Goal: Find specific page/section: Find specific page/section

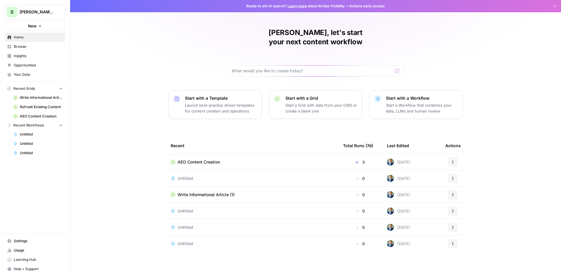
click at [13, 67] on link "Opportunities" at bounding box center [35, 65] width 60 height 9
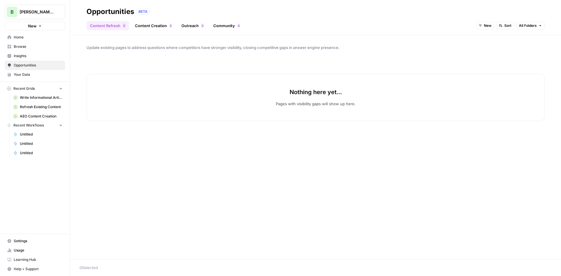
click at [26, 58] on span "Insights" at bounding box center [38, 55] width 49 height 5
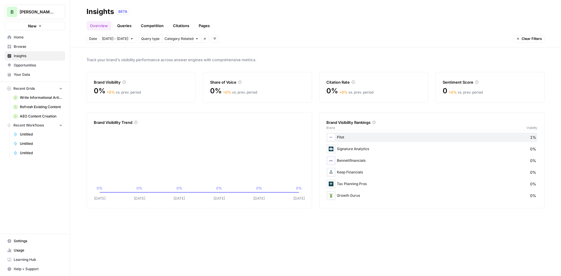
click at [25, 48] on span "Browse" at bounding box center [38, 46] width 49 height 5
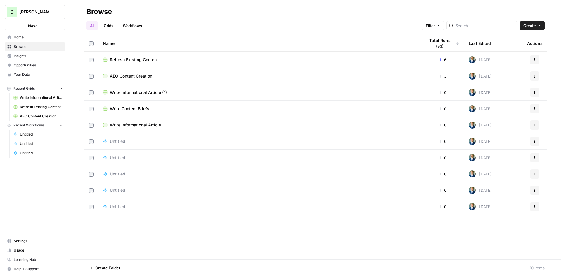
click at [30, 250] on span "Usage" at bounding box center [38, 250] width 49 height 5
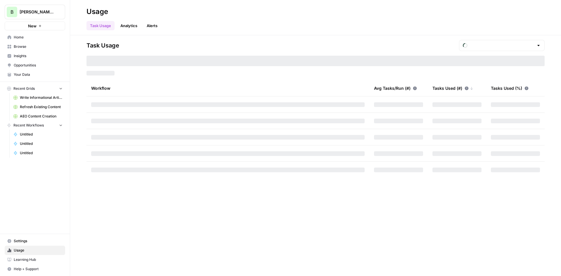
type input "October Tasks"
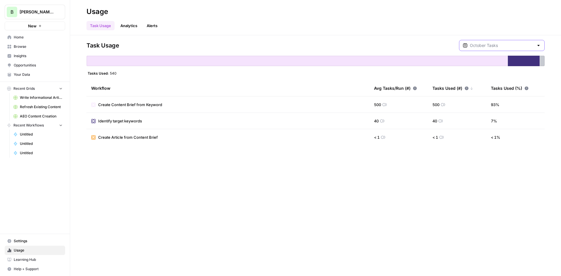
click at [517, 44] on input "text" at bounding box center [501, 46] width 64 height 6
type input "October Tasks"
click at [438, 50] on div "Task Usage October Tasks" at bounding box center [315, 45] width 458 height 11
click at [508, 46] on input "text" at bounding box center [501, 46] width 64 height 6
type input "October Tasks"
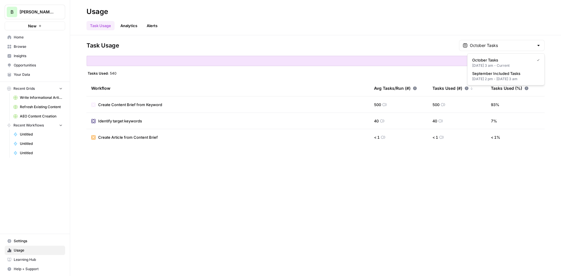
click at [458, 38] on div "Task Usage October Tasks Tasks Used: 540 Workflow Avg Tasks/Run (#) Tasks Used …" at bounding box center [315, 155] width 490 height 241
click at [135, 25] on link "Analytics" at bounding box center [129, 25] width 24 height 9
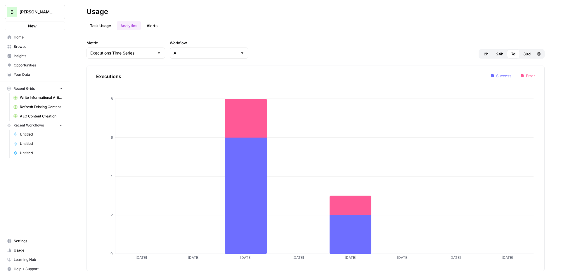
click at [36, 47] on span "Browse" at bounding box center [38, 46] width 49 height 5
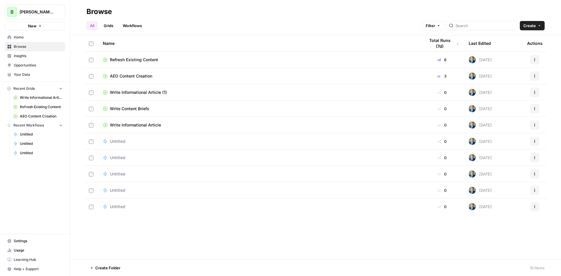
click at [147, 58] on span "Refresh Existing Content" at bounding box center [134, 60] width 48 height 6
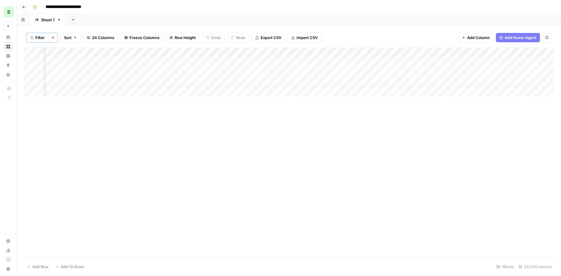
scroll to position [0, 1172]
